Goal: Information Seeking & Learning: Learn about a topic

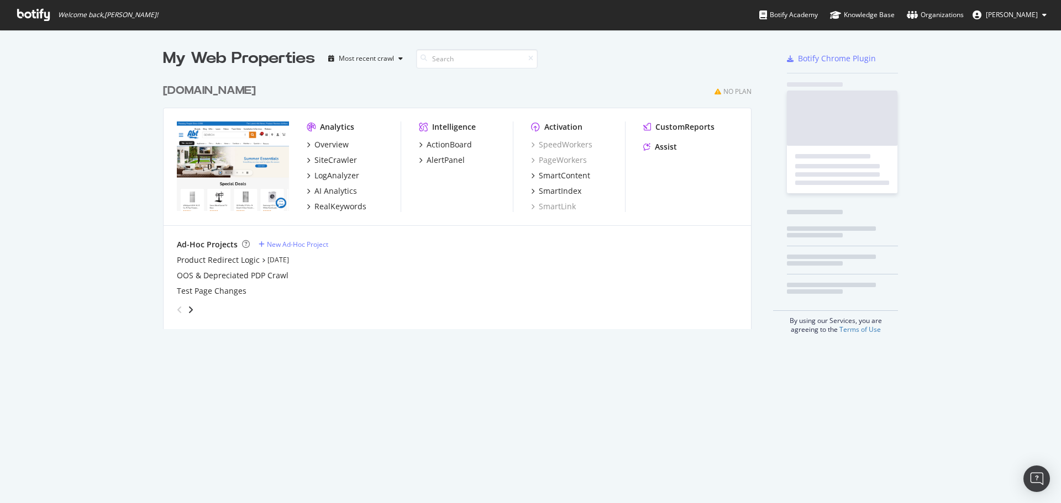
scroll to position [251, 589]
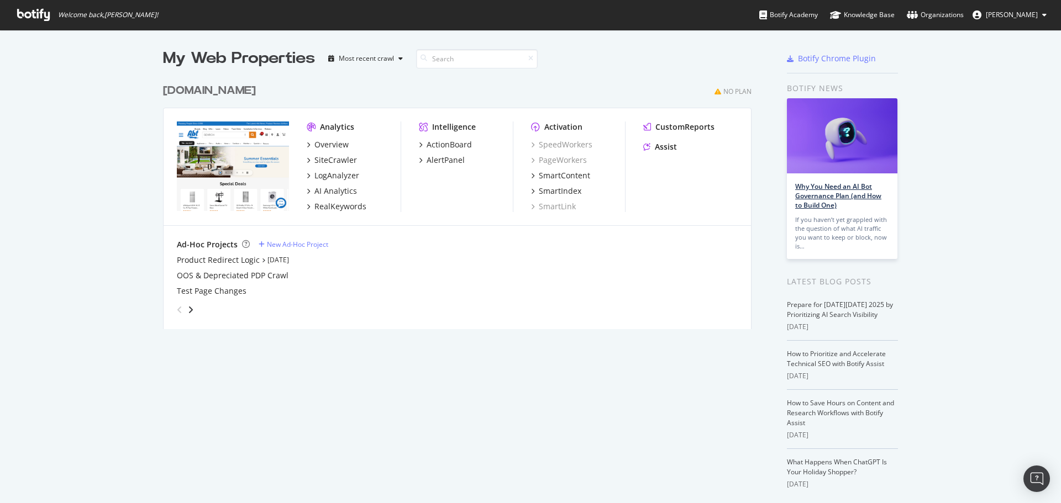
click at [819, 192] on link "Why You Need an AI Bot Governance Plan (and How to Build One)" at bounding box center [838, 196] width 86 height 28
click at [325, 188] on div "AI Analytics" at bounding box center [335, 191] width 43 height 11
